Goal: Find contact information: Obtain details needed to contact an individual or organization

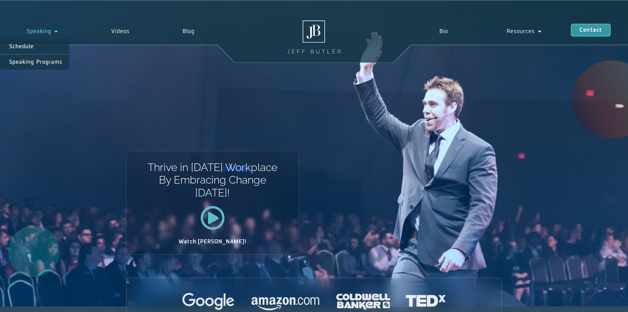
click at [56, 29] on span "Menu" at bounding box center [54, 31] width 7 height 12
click at [42, 33] on link "Speaking" at bounding box center [42, 31] width 85 height 15
click at [37, 32] on link "Speaking" at bounding box center [42, 31] width 85 height 15
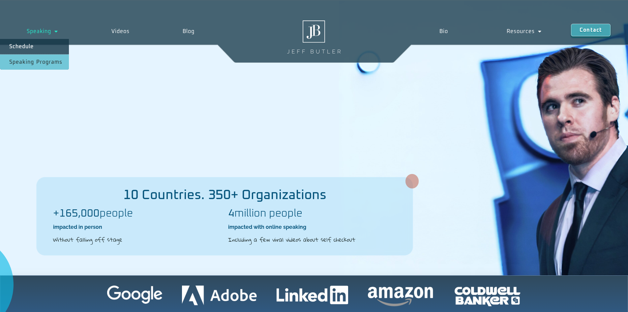
drag, startPoint x: 30, startPoint y: 61, endPoint x: 32, endPoint y: 64, distance: 3.5
click at [30, 61] on link "Speaking Programs" at bounding box center [34, 61] width 69 height 15
click at [595, 27] on span "Contact" at bounding box center [591, 29] width 22 height 5
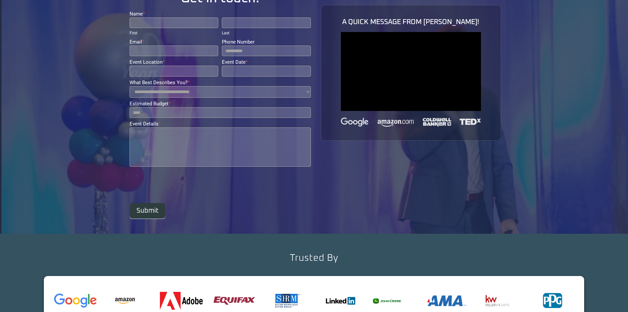
scroll to position [74, 0]
